Goal: Task Accomplishment & Management: Use online tool/utility

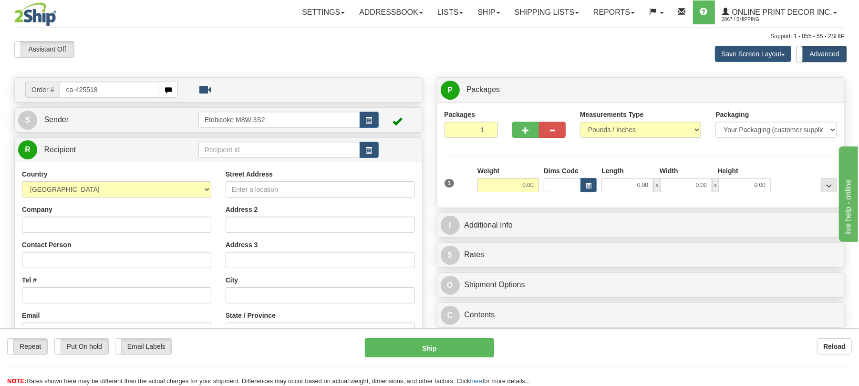
type input "ca-425518"
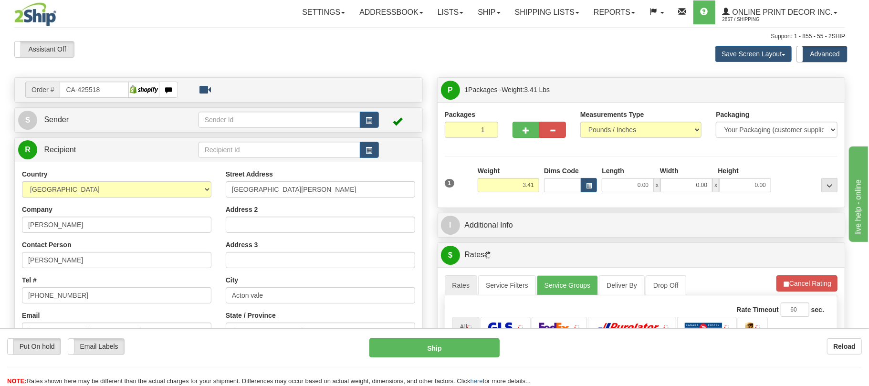
type input "ACTON VALE"
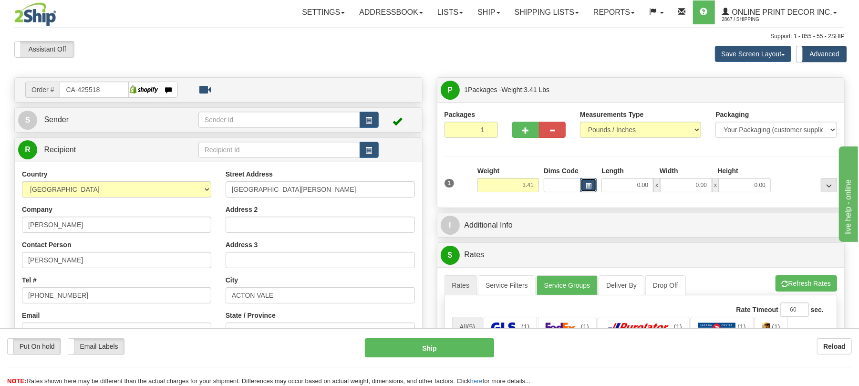
click at [590, 186] on span "button" at bounding box center [589, 185] width 6 height 5
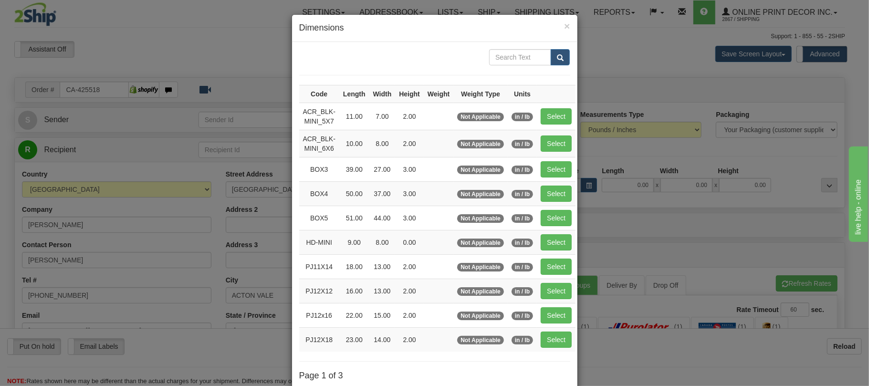
scroll to position [96, 0]
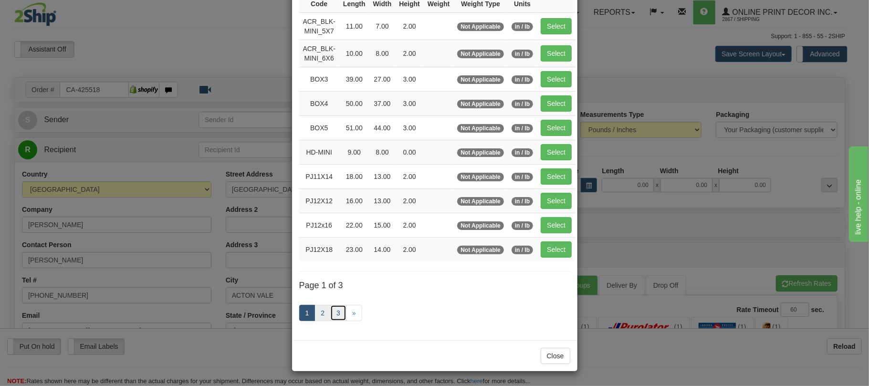
click at [325, 311] on ul "1 2 3 »" at bounding box center [330, 313] width 63 height 16
click at [320, 310] on link "2" at bounding box center [322, 313] width 16 height 16
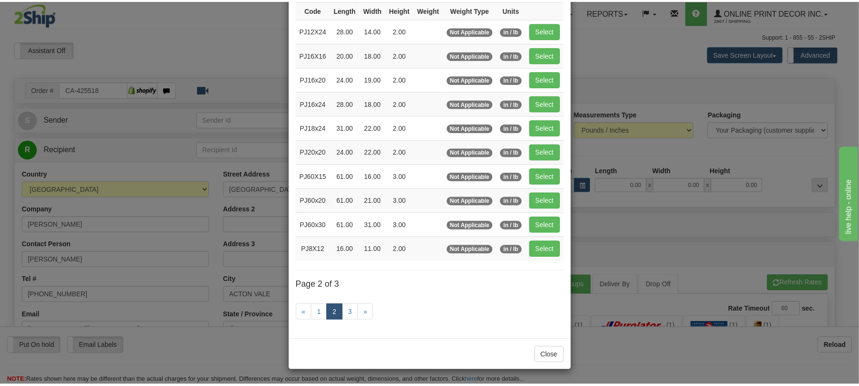
scroll to position [91, 0]
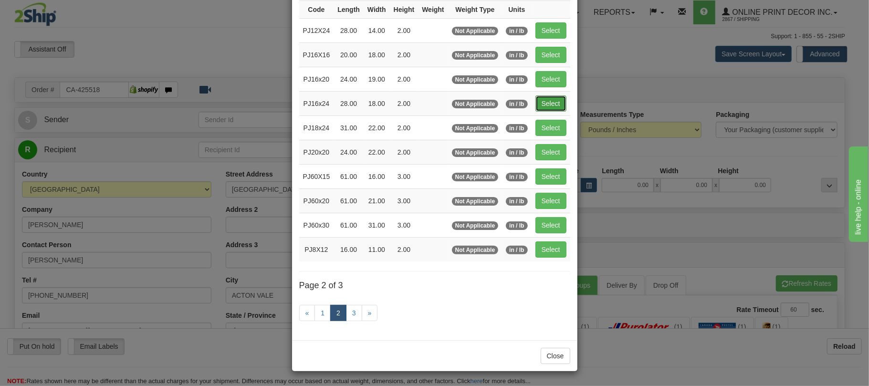
click at [546, 98] on button "Select" at bounding box center [550, 103] width 31 height 16
type input "PJ16x24"
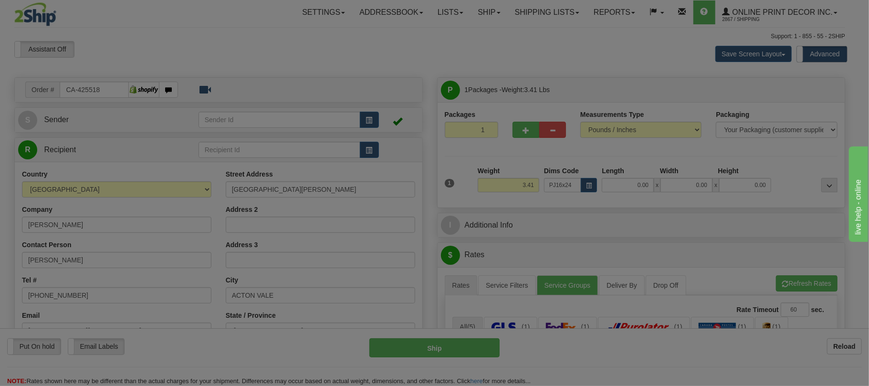
type input "28.00"
type input "18.00"
type input "2.00"
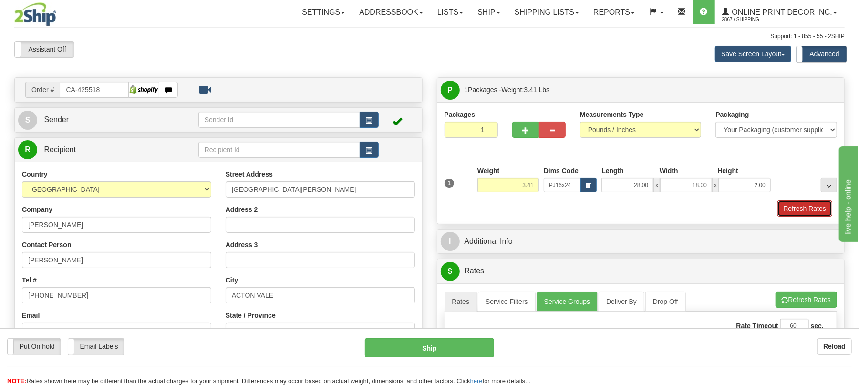
click at [800, 208] on button "Refresh Rates" at bounding box center [804, 208] width 55 height 16
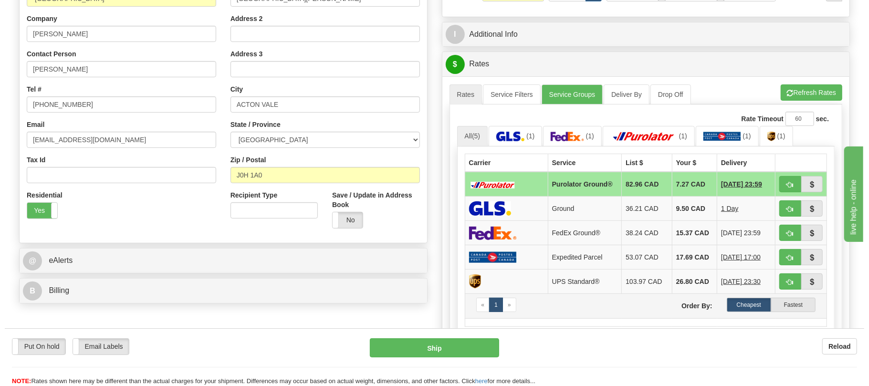
scroll to position [254, 0]
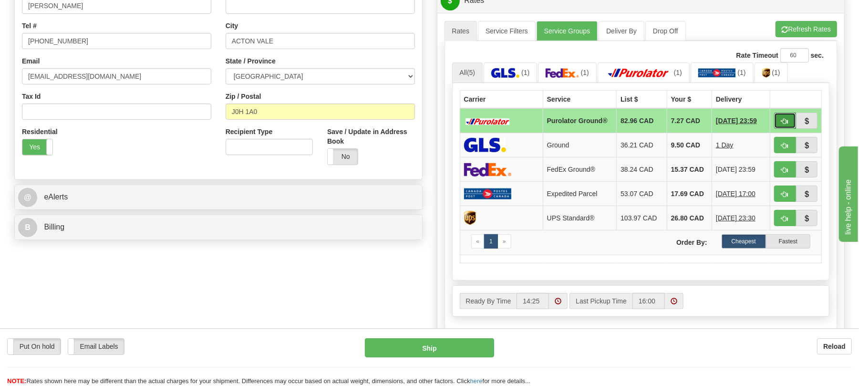
click at [777, 119] on button "button" at bounding box center [785, 121] width 22 height 16
type input "260"
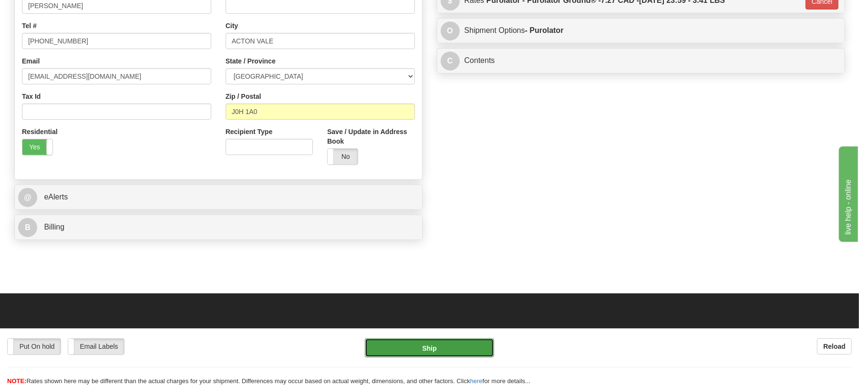
click at [463, 348] on button "Ship" at bounding box center [429, 347] width 129 height 19
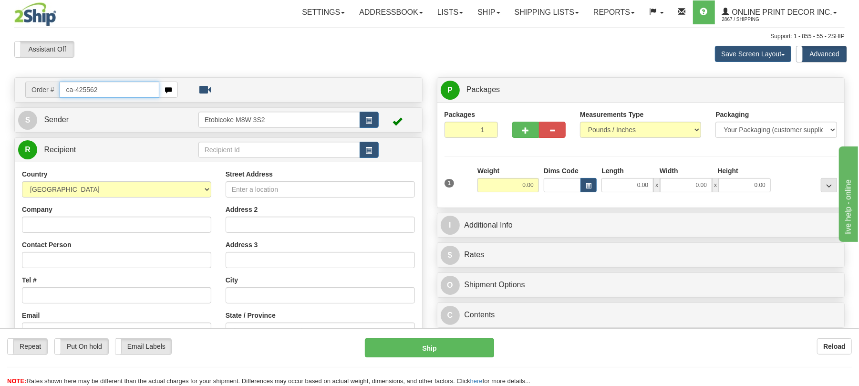
type input "ca-425562"
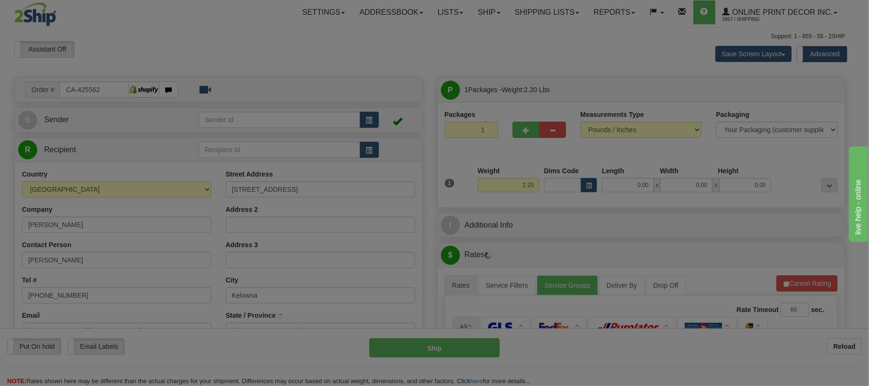
type input "KELOWNA"
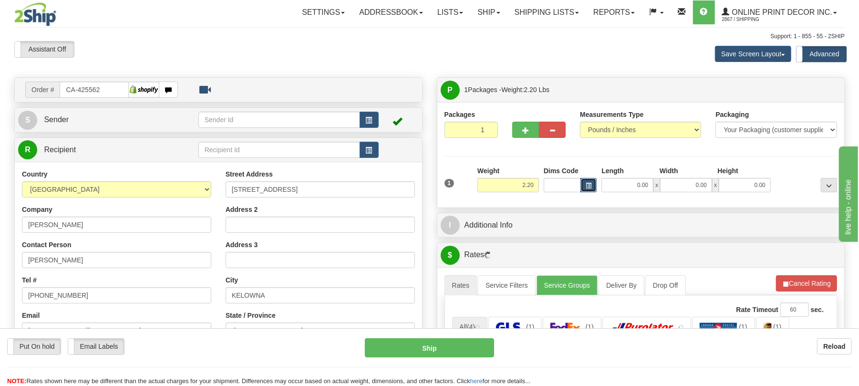
click at [592, 188] on button "button" at bounding box center [588, 185] width 16 height 14
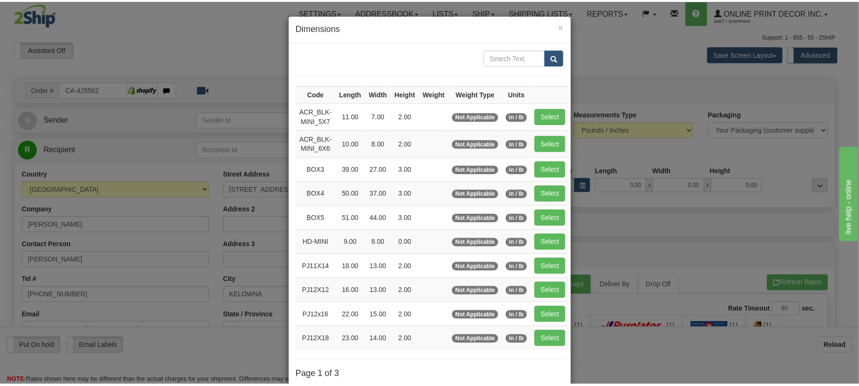
scroll to position [63, 0]
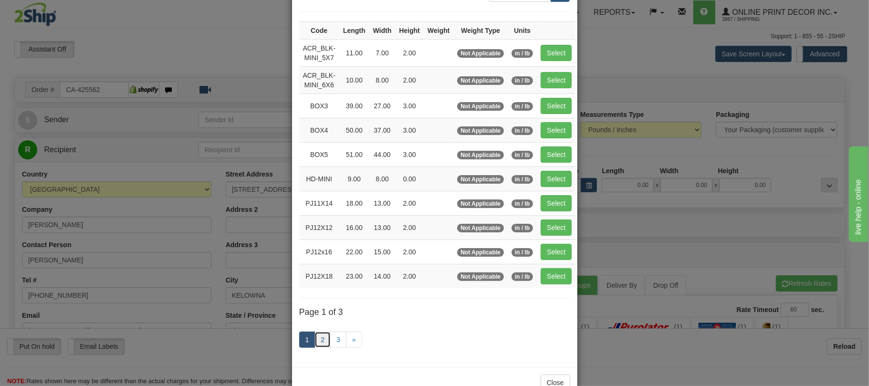
click at [314, 344] on link "2" at bounding box center [322, 339] width 16 height 16
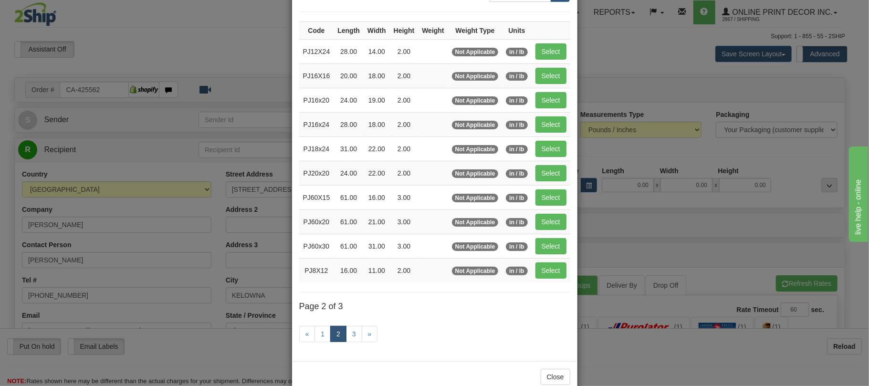
click at [570, 126] on td "Select" at bounding box center [550, 124] width 39 height 24
click at [566, 126] on button "Select" at bounding box center [550, 124] width 31 height 16
type input "PJ16x24"
type input "28.00"
type input "18.00"
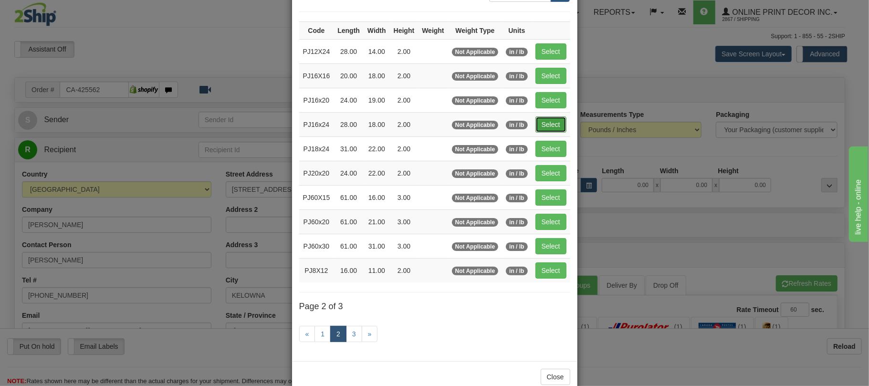
type input "2.00"
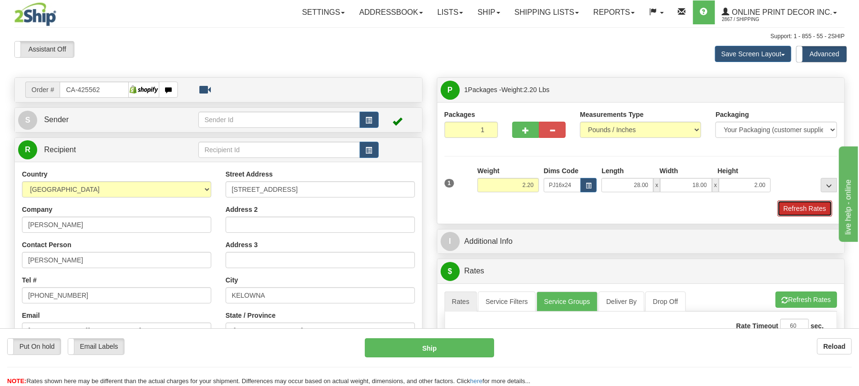
click at [809, 213] on button "Refresh Rates" at bounding box center [804, 208] width 55 height 16
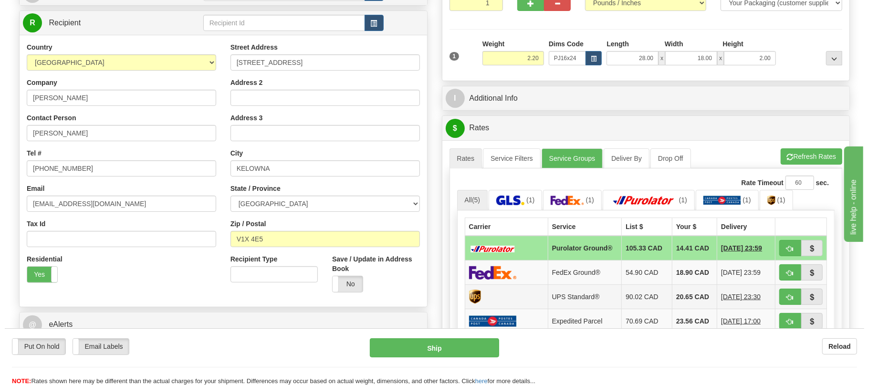
scroll to position [191, 0]
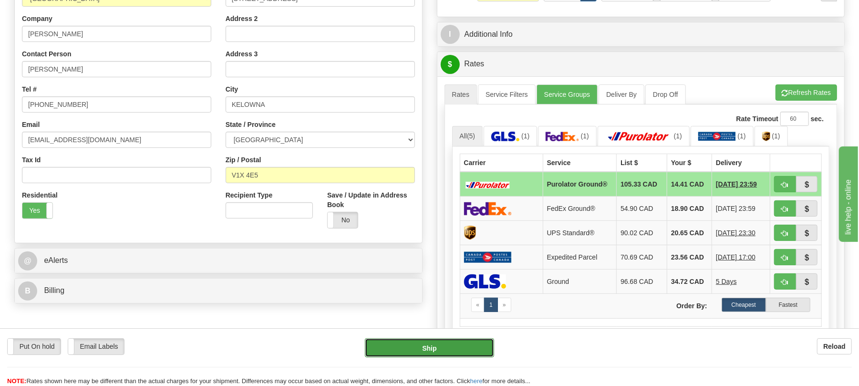
click at [474, 347] on button "Ship" at bounding box center [429, 347] width 129 height 19
type input "260"
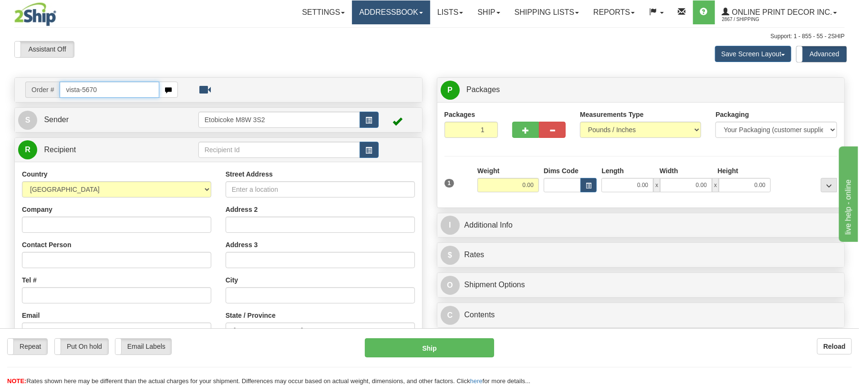
type input "vista-5670"
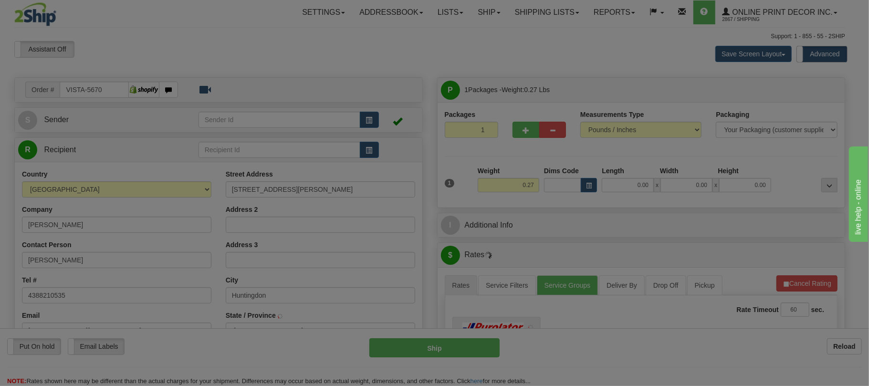
type input "HUNTINGDON"
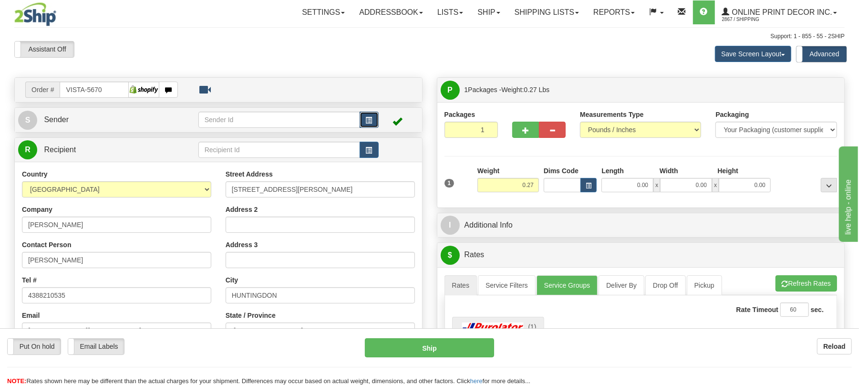
click at [367, 121] on span "button" at bounding box center [369, 120] width 7 height 6
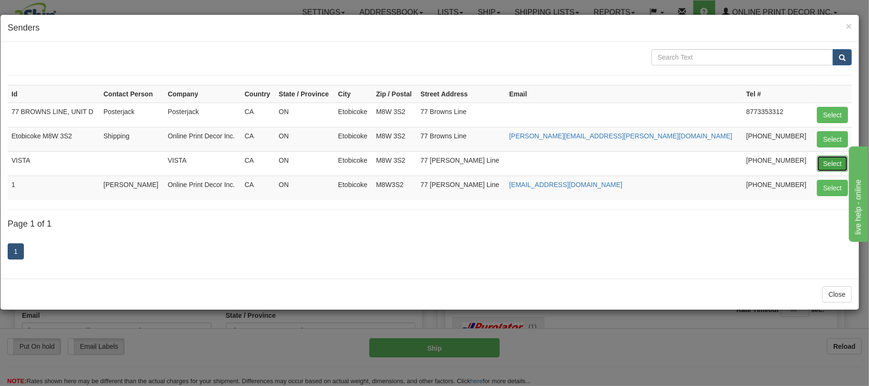
click at [819, 166] on button "Select" at bounding box center [832, 163] width 31 height 16
type input "VISTA"
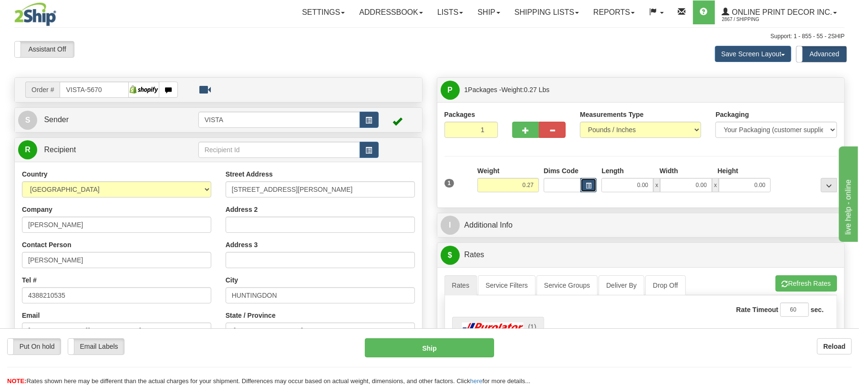
click at [586, 186] on span "button" at bounding box center [589, 185] width 6 height 5
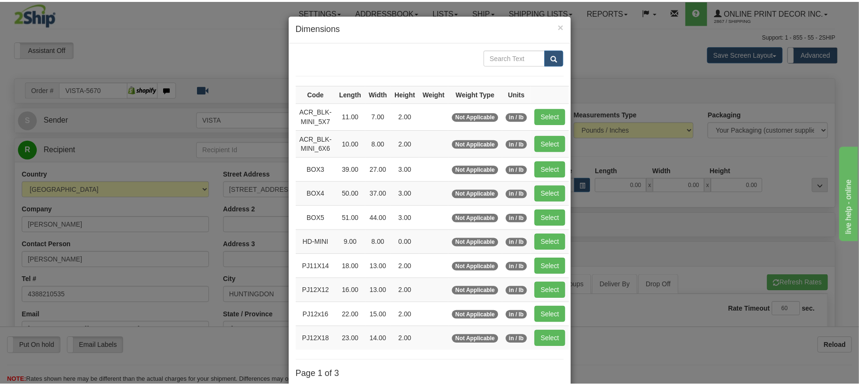
scroll to position [63, 0]
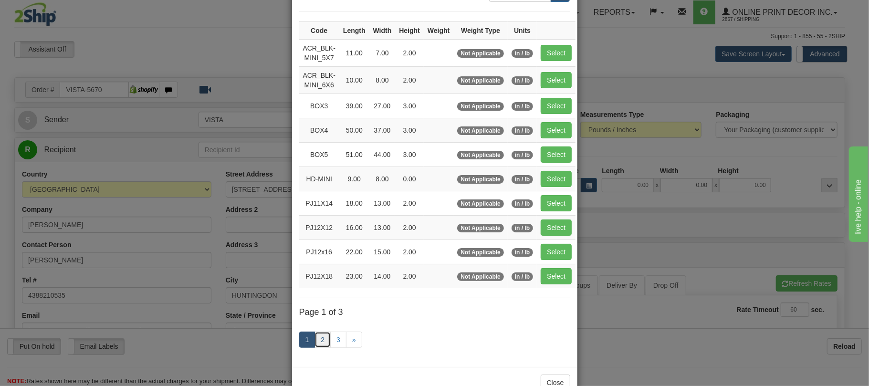
click at [317, 345] on link "2" at bounding box center [322, 339] width 16 height 16
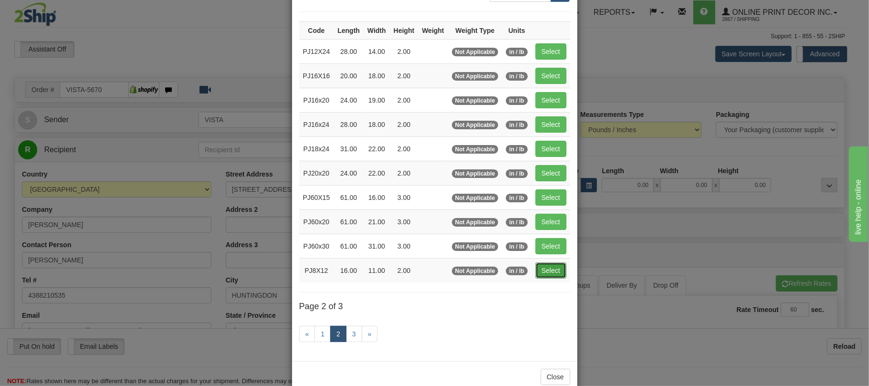
click at [565, 279] on button "Select" at bounding box center [550, 270] width 31 height 16
type input "PJ8X12"
type input "16.00"
type input "11.00"
type input "2.00"
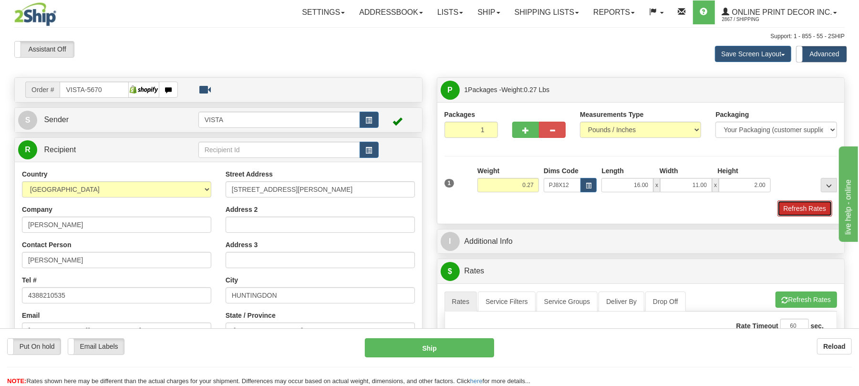
click at [796, 211] on button "Refresh Rates" at bounding box center [804, 208] width 55 height 16
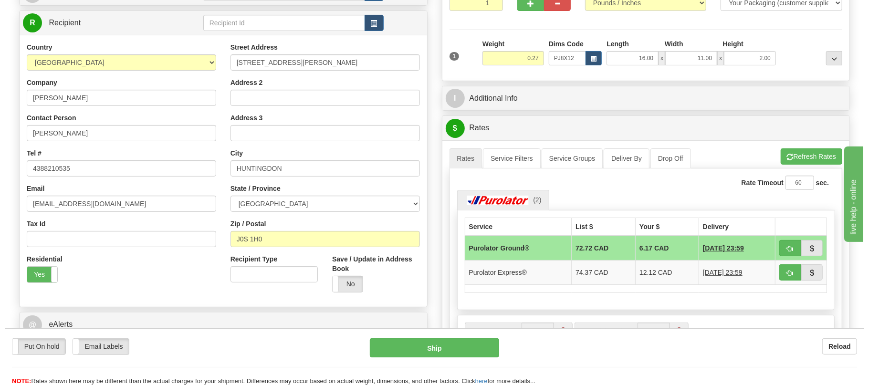
scroll to position [191, 0]
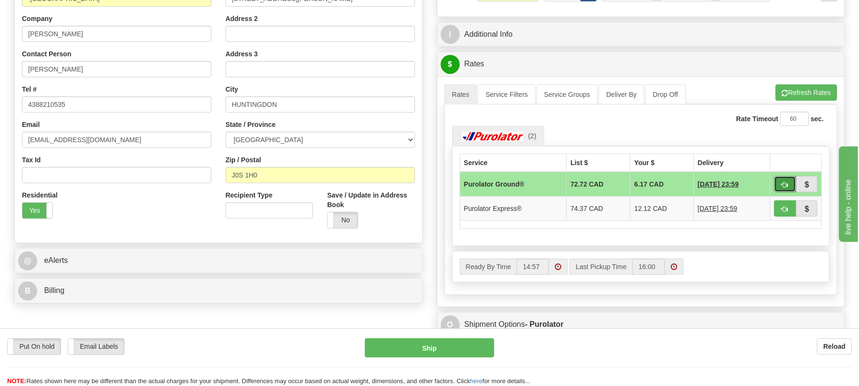
click at [786, 187] on span "button" at bounding box center [785, 185] width 7 height 6
type input "260"
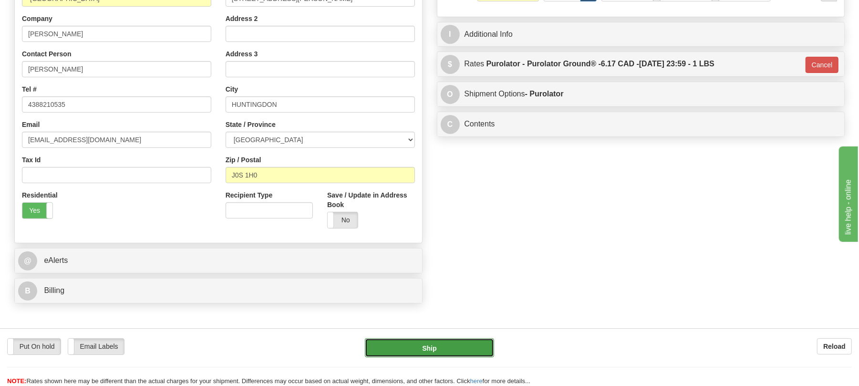
click at [461, 342] on button "Ship" at bounding box center [429, 347] width 129 height 19
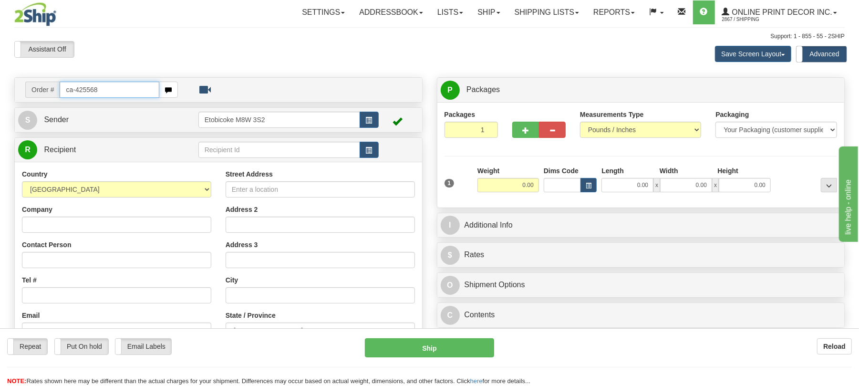
type input "ca-425568"
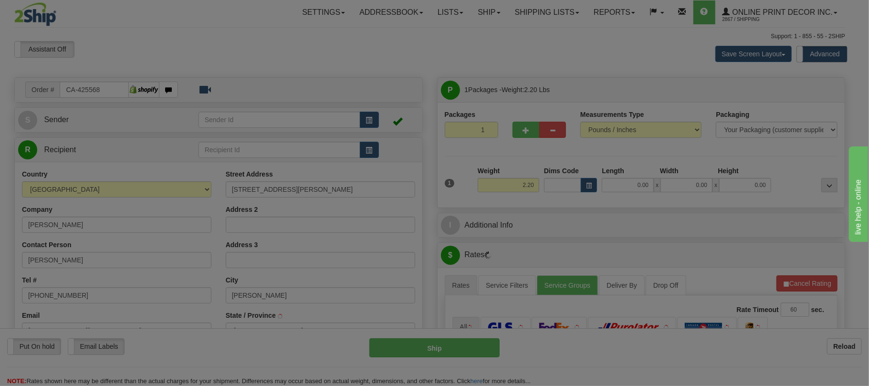
type input "LANGLEY"
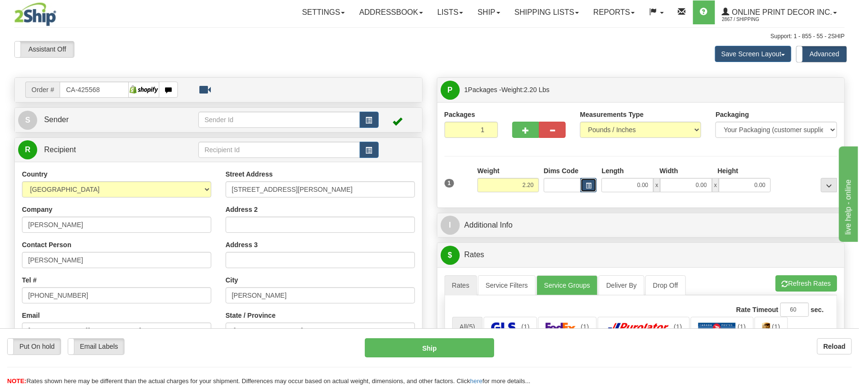
click at [591, 188] on span "button" at bounding box center [589, 185] width 6 height 5
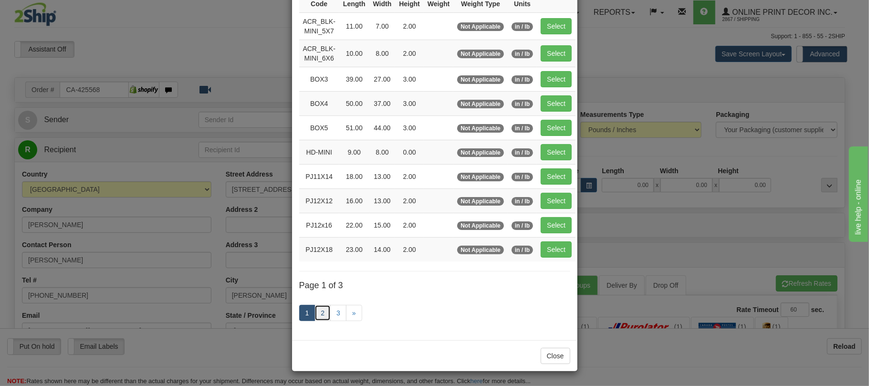
click at [317, 312] on link "2" at bounding box center [322, 313] width 16 height 16
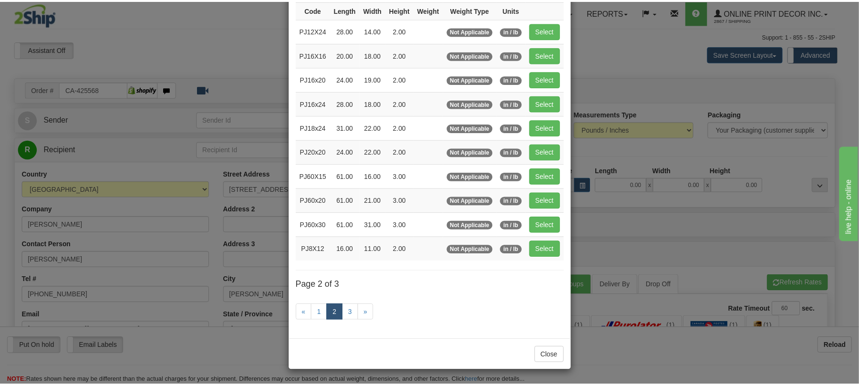
scroll to position [91, 0]
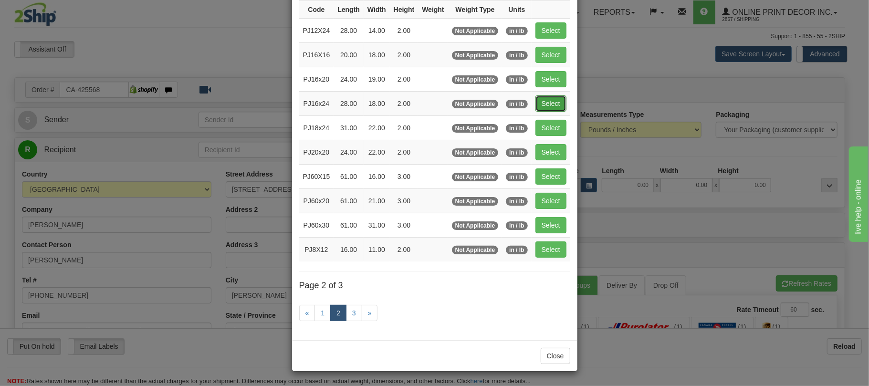
click at [563, 104] on button "Select" at bounding box center [550, 103] width 31 height 16
type input "PJ16x24"
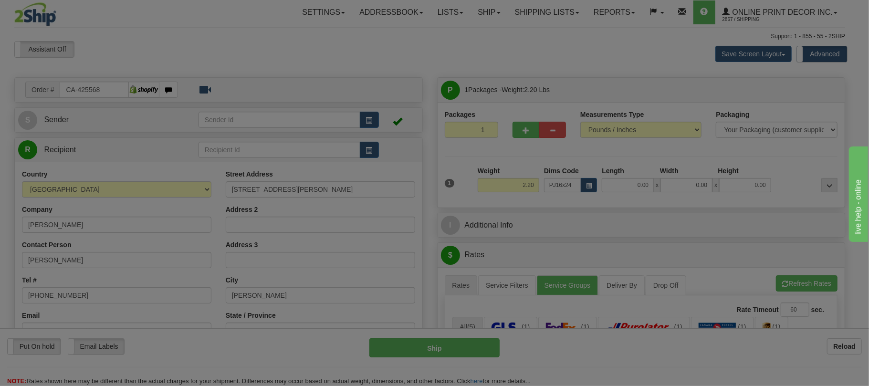
type input "28.00"
type input "18.00"
type input "2.00"
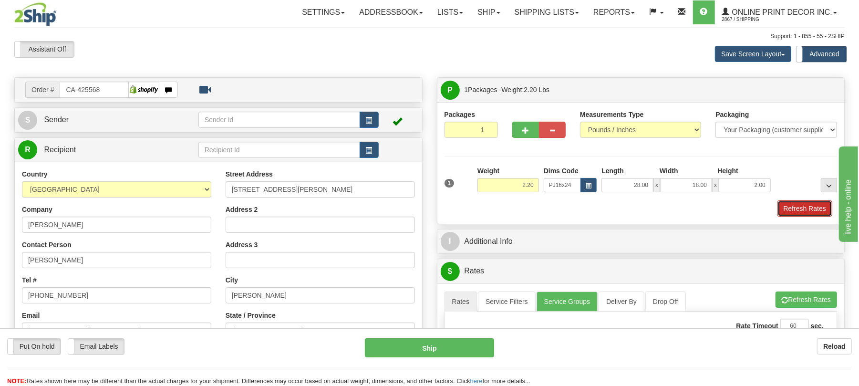
click at [813, 212] on button "Refresh Rates" at bounding box center [804, 208] width 55 height 16
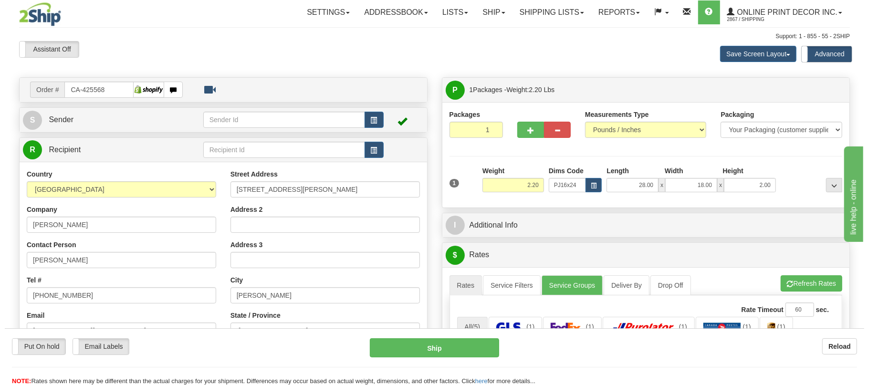
scroll to position [127, 0]
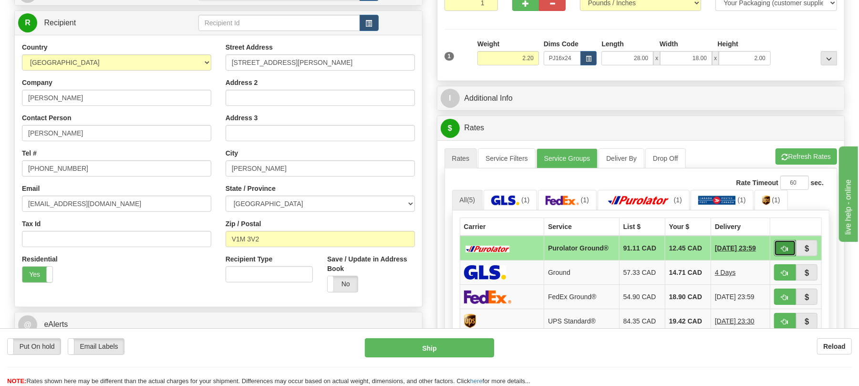
click at [790, 256] on button "button" at bounding box center [785, 248] width 22 height 16
type input "260"
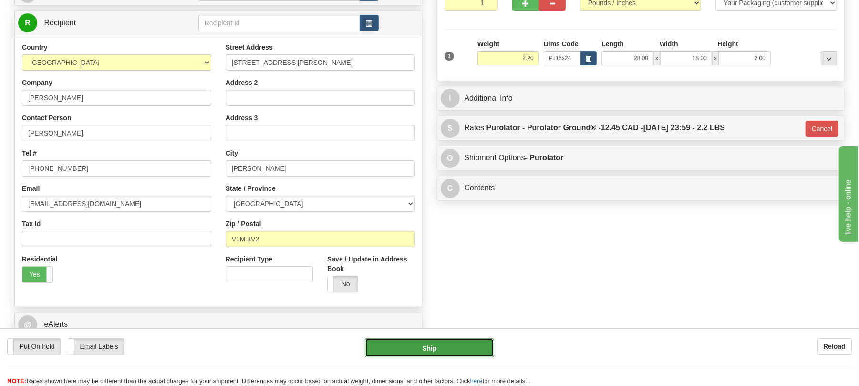
click at [466, 348] on button "Ship" at bounding box center [429, 347] width 129 height 19
